Goal: Task Accomplishment & Management: Manage account settings

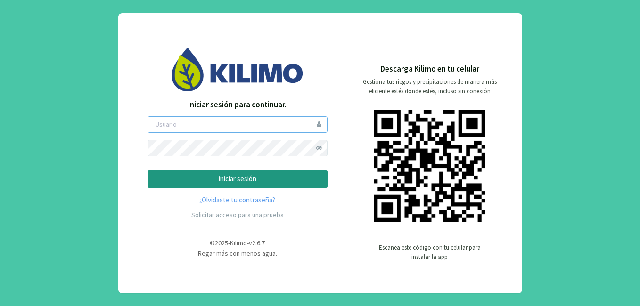
click at [195, 123] on input "email" at bounding box center [238, 124] width 180 height 16
type input "lgroberi"
click at [238, 180] on p "iniciar sesión" at bounding box center [238, 179] width 164 height 11
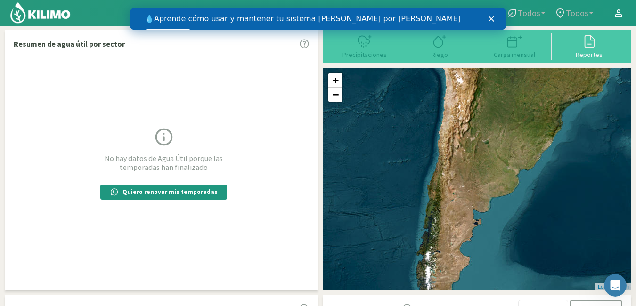
click at [491, 18] on polygon "Cerrar" at bounding box center [492, 19] width 6 height 6
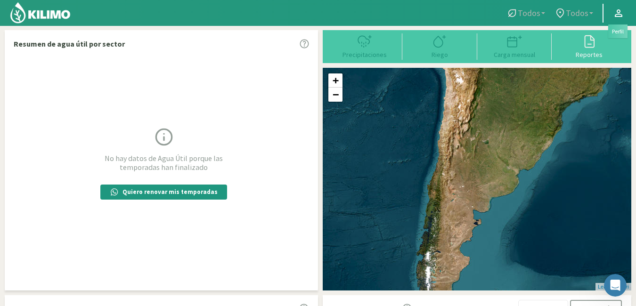
click at [621, 12] on icon at bounding box center [618, 13] width 11 height 11
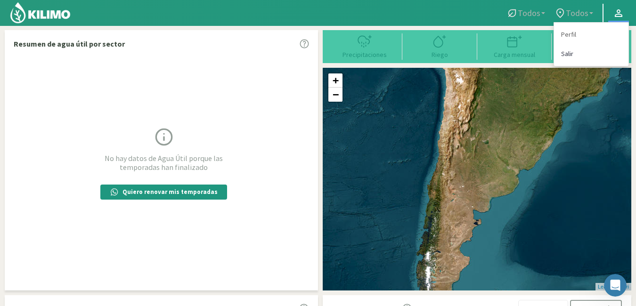
click at [565, 54] on link "Salir" at bounding box center [591, 53] width 74 height 19
